Goal: Information Seeking & Learning: Learn about a topic

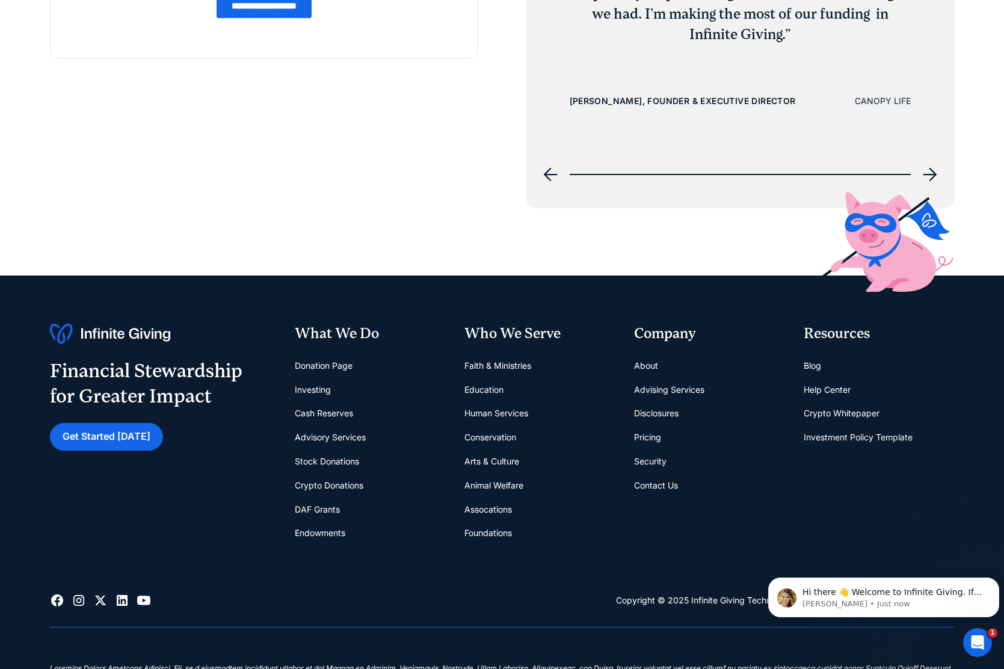
scroll to position [5462, 0]
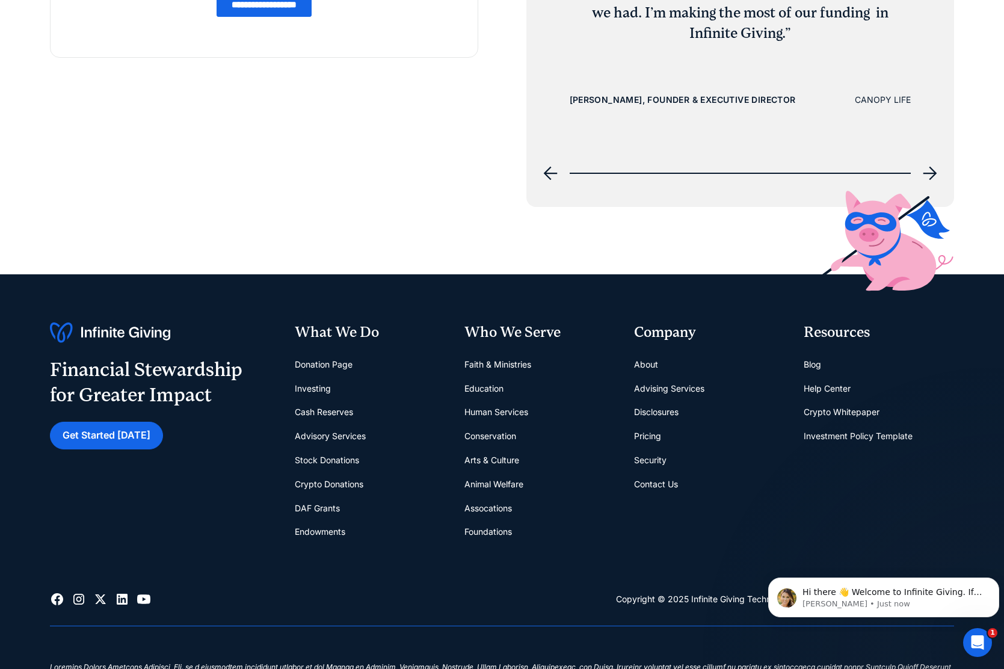
click at [339, 412] on link "Cash Reserves" at bounding box center [324, 412] width 58 height 24
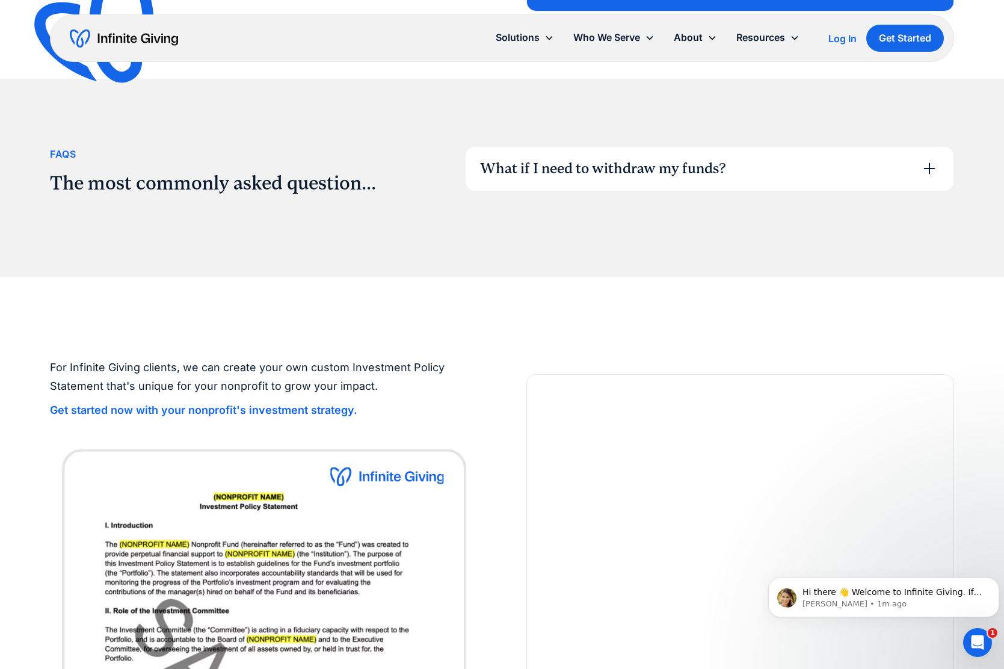
scroll to position [1946, 0]
click at [563, 156] on div "What if I need to withdraw my funds?" at bounding box center [709, 168] width 488 height 44
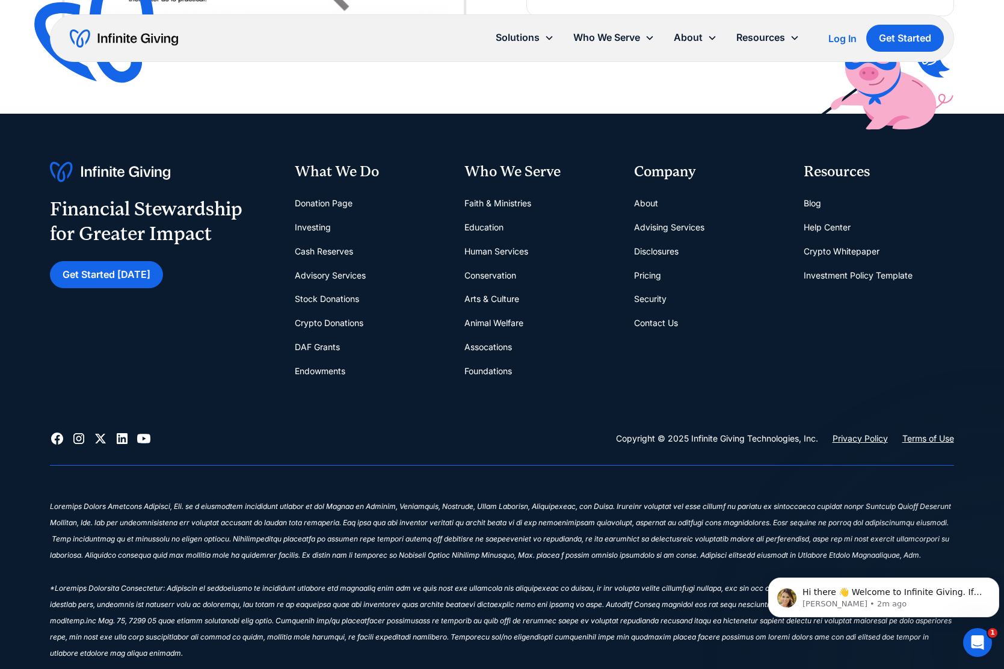
scroll to position [2830, 0]
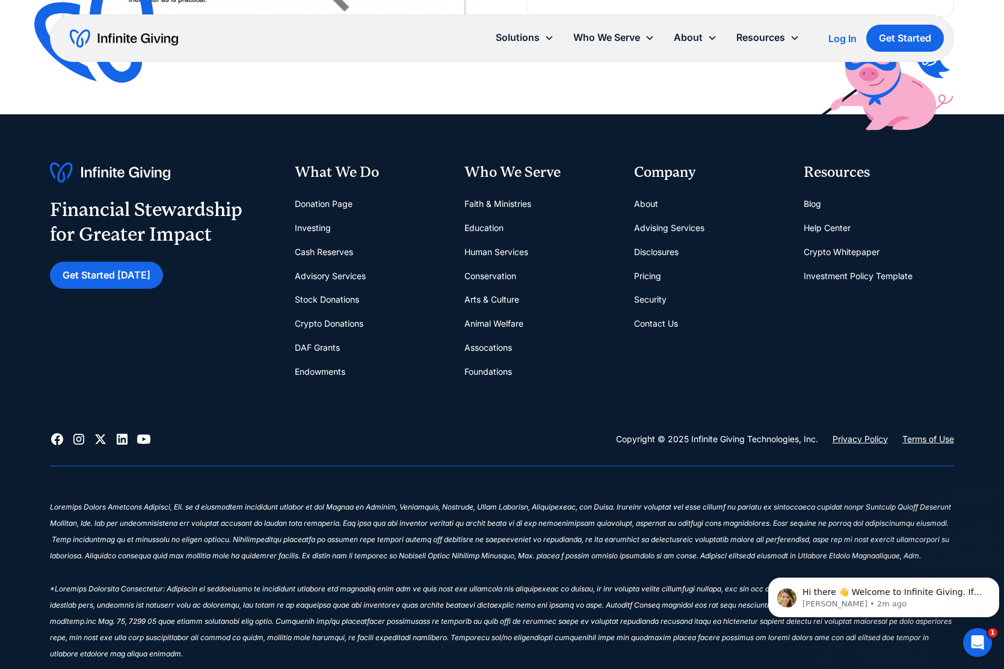
click at [473, 348] on link "Assocations" at bounding box center [488, 348] width 48 height 24
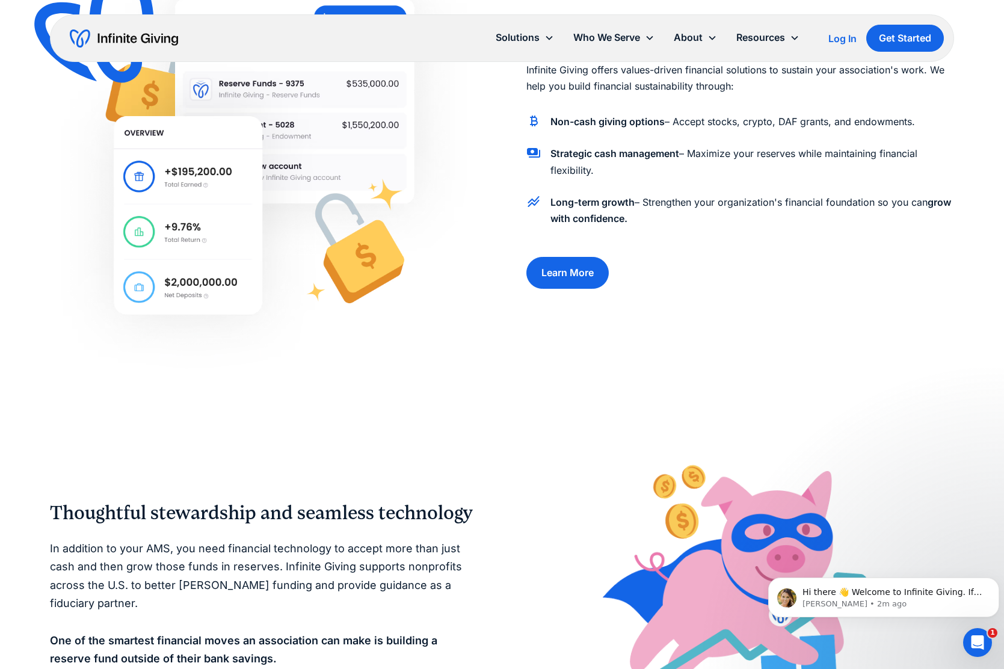
scroll to position [619, 0]
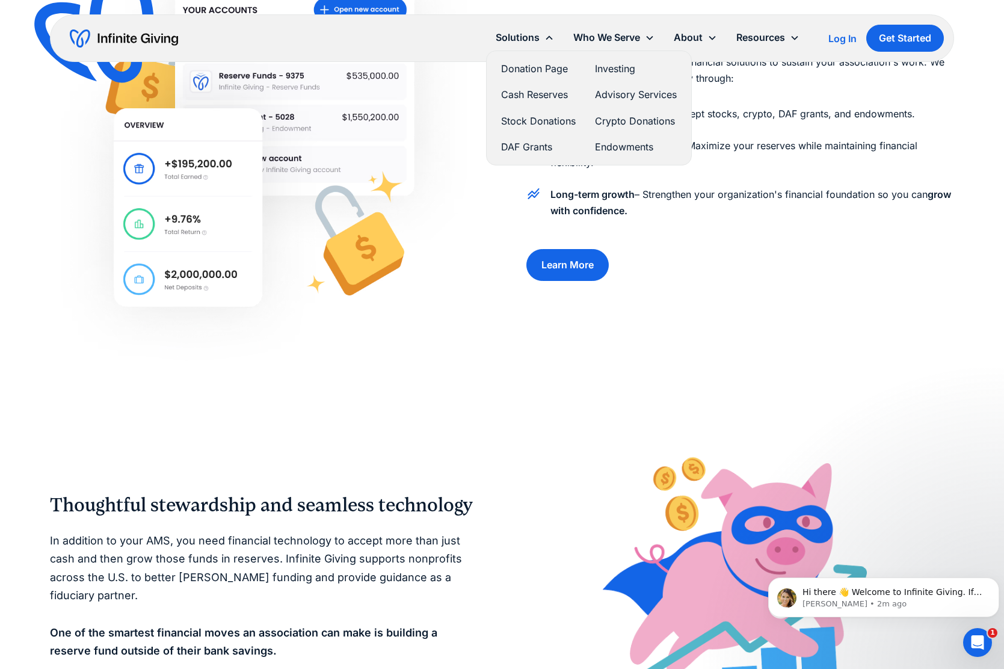
click at [529, 65] on link "Donation Page" at bounding box center [538, 69] width 75 height 16
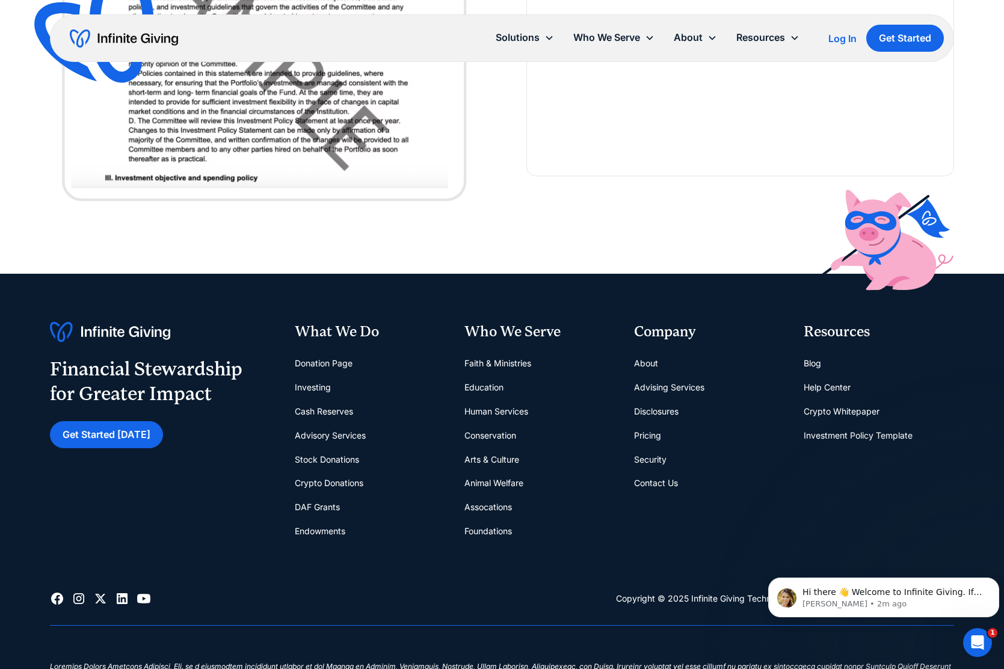
scroll to position [2521, 0]
click at [637, 435] on link "Pricing" at bounding box center [647, 435] width 27 height 24
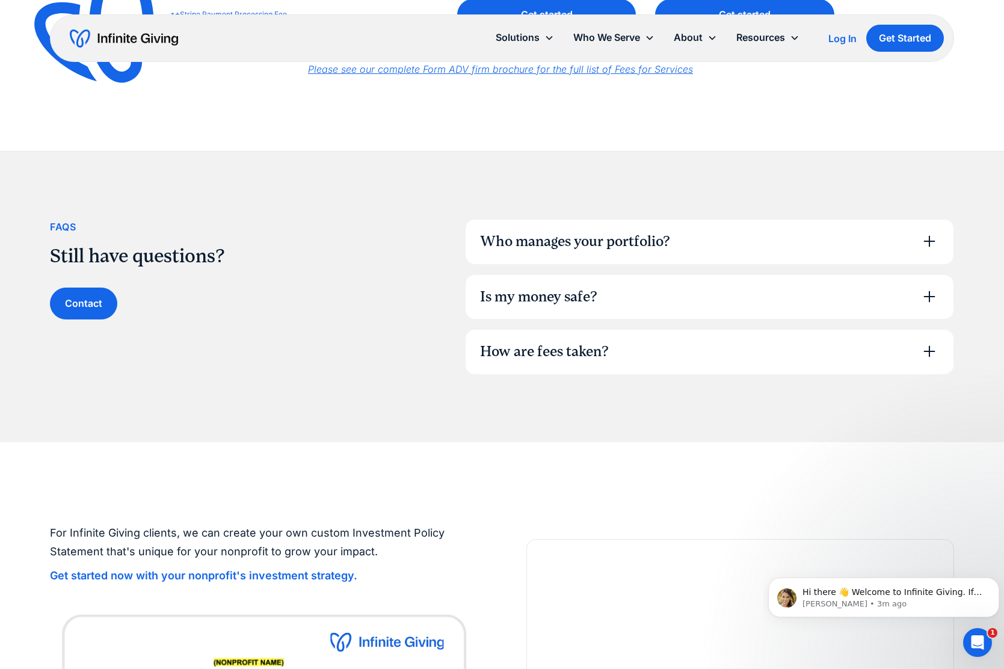
scroll to position [755, 0]
click at [541, 266] on div "Who manages your portfolio? Our team of investment experts have decades of inve…" at bounding box center [709, 296] width 489 height 156
click at [569, 239] on div "Who manages your portfolio?" at bounding box center [575, 240] width 190 height 20
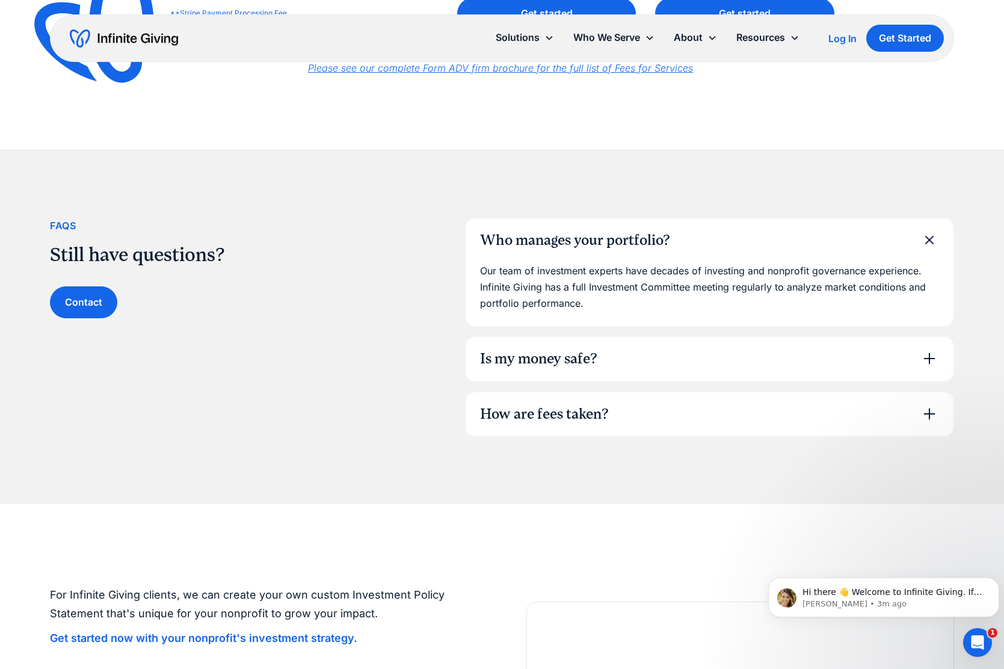
click at [568, 358] on div "Is my money safe?" at bounding box center [538, 359] width 117 height 20
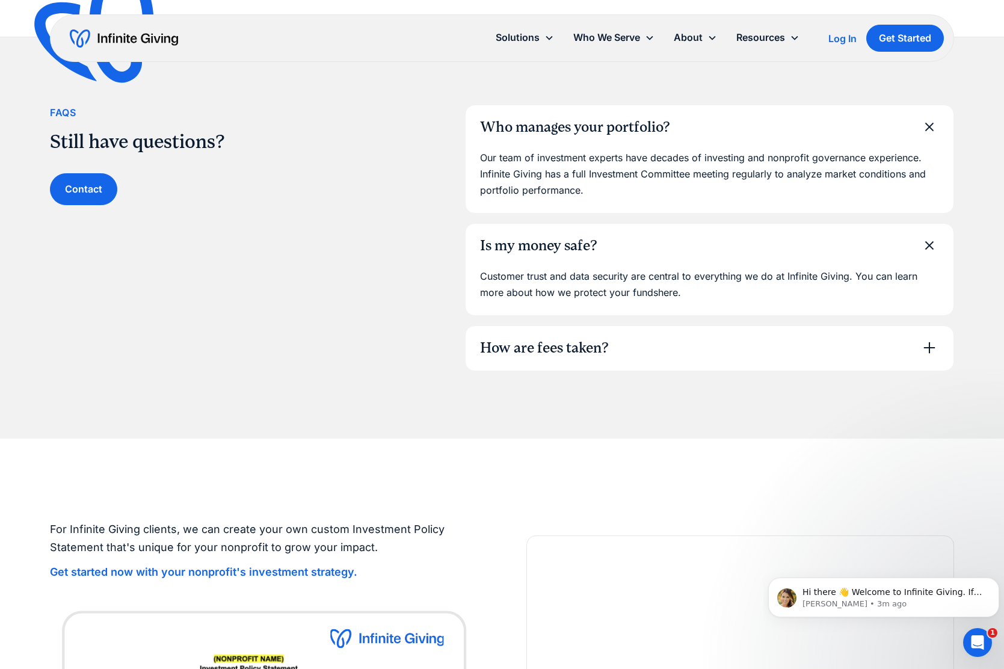
scroll to position [871, 0]
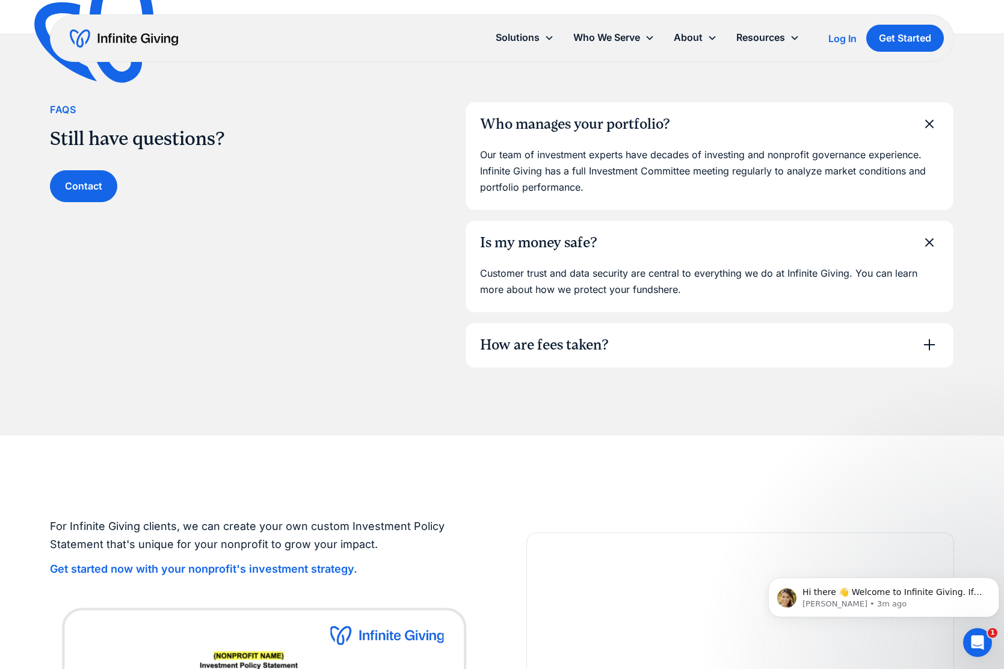
click at [520, 339] on div "How are fees taken?" at bounding box center [544, 345] width 129 height 20
